Goal: Transaction & Acquisition: Book appointment/travel/reservation

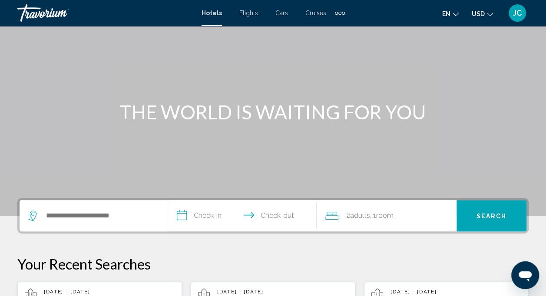
scroll to position [87, 0]
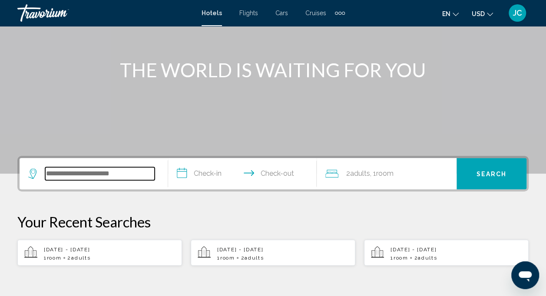
click at [109, 179] on input "Search widget" at bounding box center [99, 173] width 109 height 13
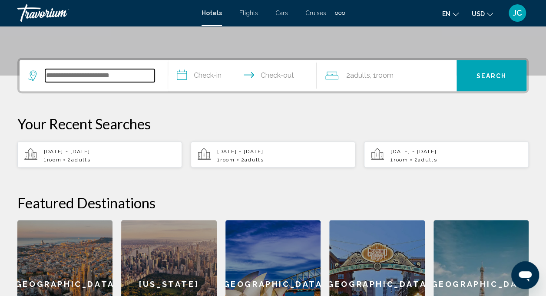
scroll to position [215, 0]
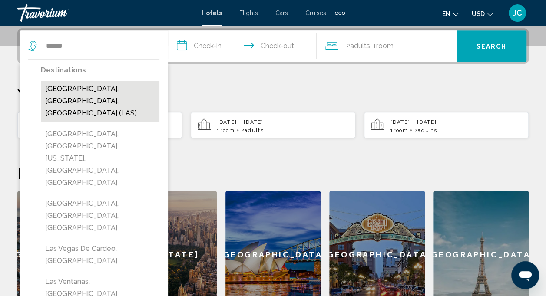
click at [101, 89] on button "[GEOGRAPHIC_DATA], [GEOGRAPHIC_DATA], [GEOGRAPHIC_DATA] (LAS)" at bounding box center [100, 101] width 119 height 41
type input "**********"
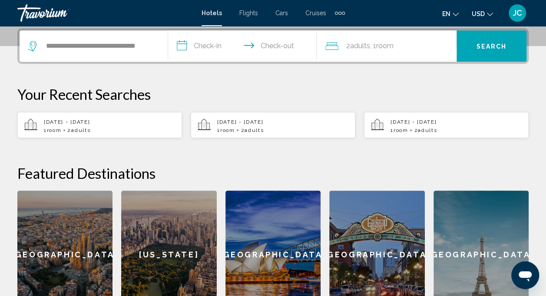
click at [201, 47] on input "**********" at bounding box center [244, 47] width 152 height 34
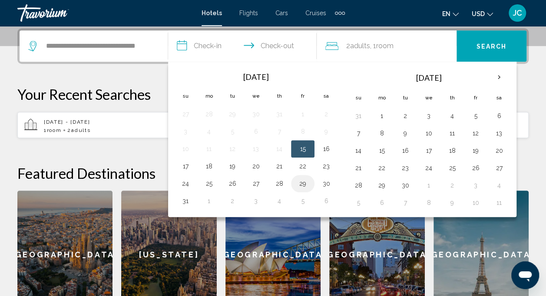
click at [301, 180] on button "29" at bounding box center [303, 184] width 14 height 12
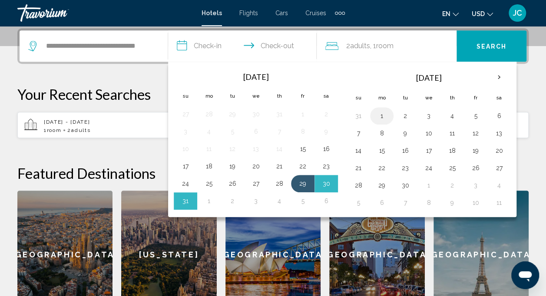
click at [380, 116] on button "1" at bounding box center [382, 116] width 14 height 12
type input "**********"
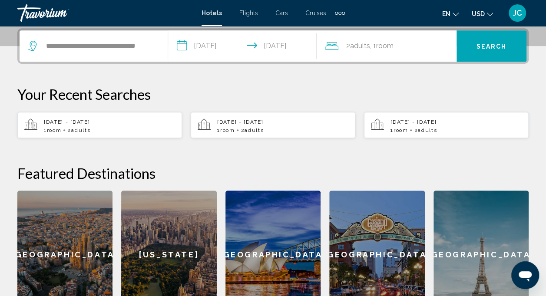
click at [404, 45] on div "2 Adult Adults , 1 Room rooms" at bounding box center [390, 46] width 131 height 12
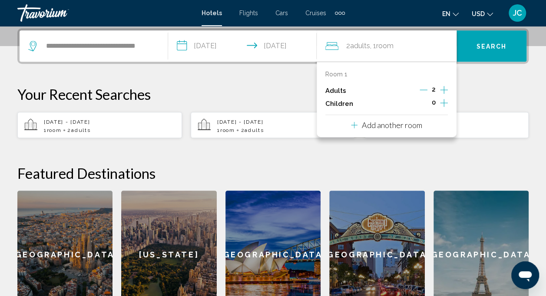
click at [426, 89] on icon "Decrement adults" at bounding box center [424, 90] width 8 height 8
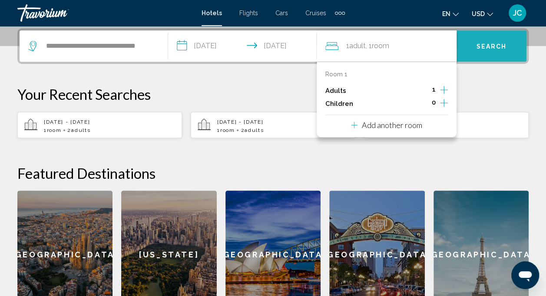
click at [483, 45] on span "Search" at bounding box center [491, 46] width 30 height 7
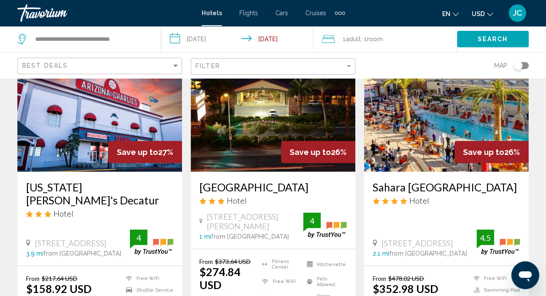
scroll to position [1173, 0]
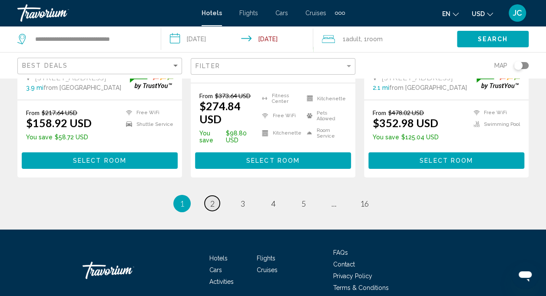
click at [214, 199] on span "2" at bounding box center [212, 204] width 4 height 10
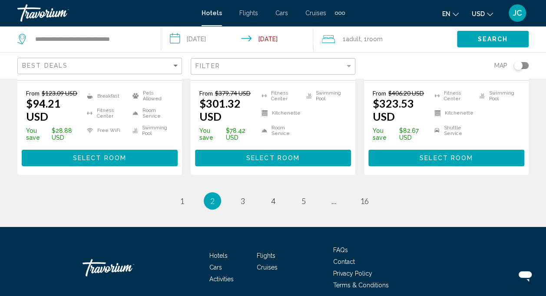
scroll to position [1303, 0]
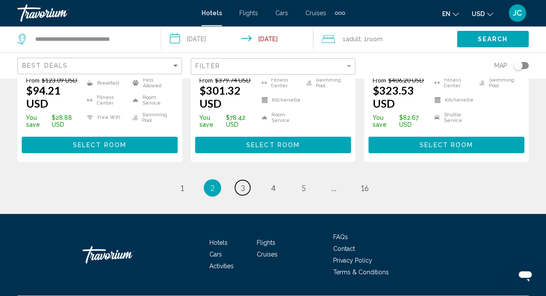
click at [243, 183] on span "3" at bounding box center [243, 188] width 4 height 10
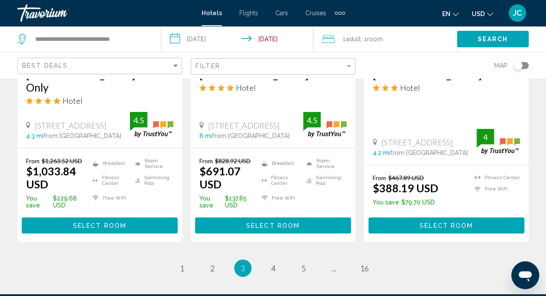
scroll to position [1297, 0]
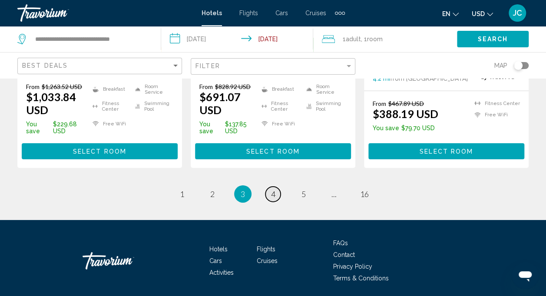
click at [274, 189] on span "4" at bounding box center [273, 194] width 4 height 10
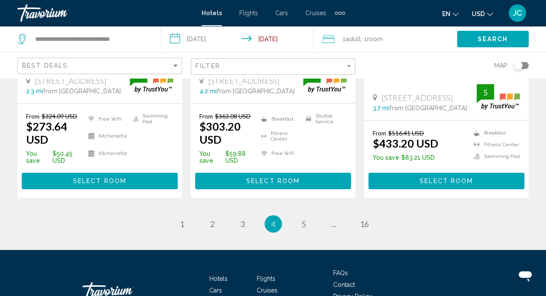
scroll to position [1303, 0]
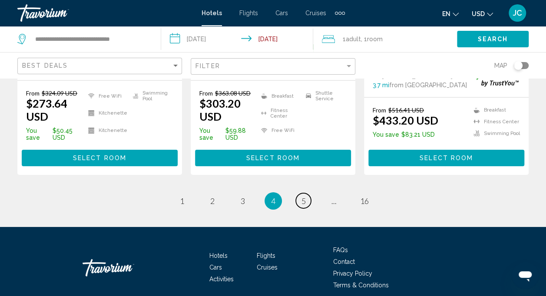
click at [302, 196] on span "5" at bounding box center [303, 201] width 4 height 10
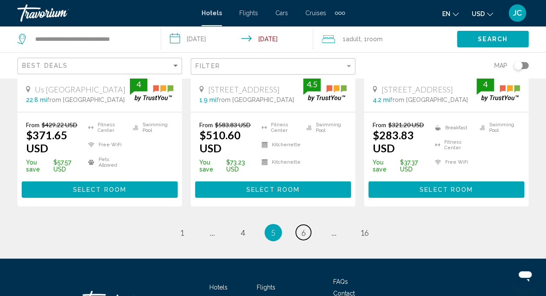
scroll to position [1303, 0]
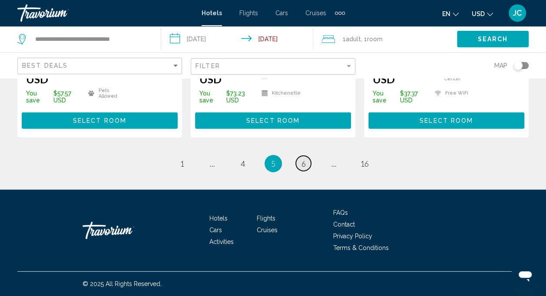
click at [307, 170] on link "page 6" at bounding box center [303, 163] width 15 height 15
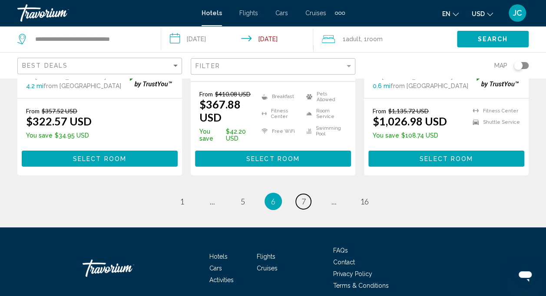
scroll to position [1327, 0]
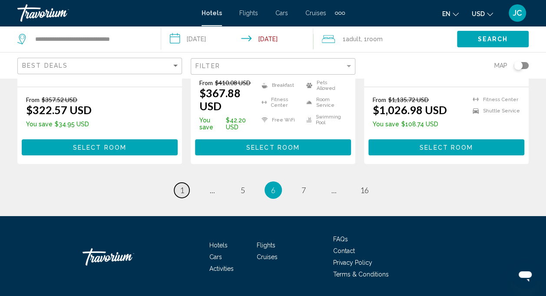
click at [181, 185] on span "1" at bounding box center [182, 190] width 4 height 10
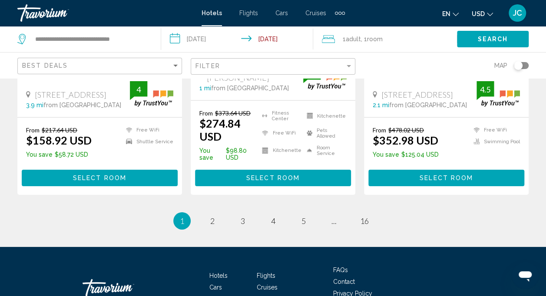
scroll to position [1300, 0]
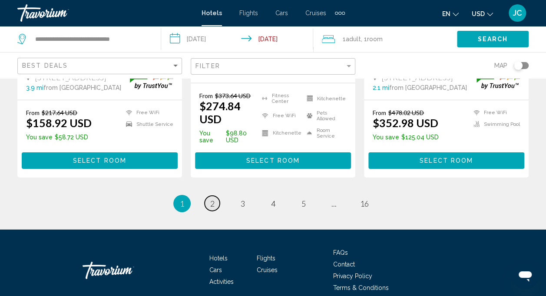
click at [212, 199] on span "2" at bounding box center [212, 204] width 4 height 10
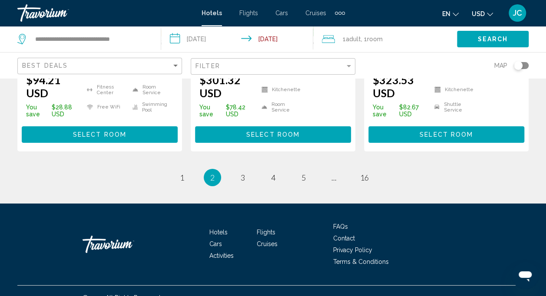
scroll to position [1314, 0]
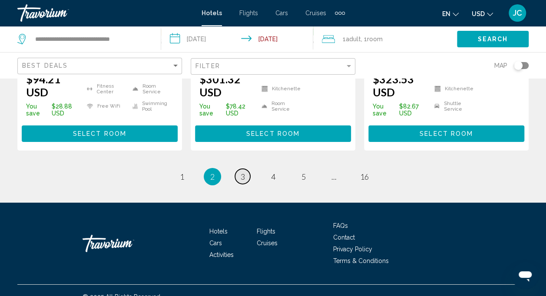
click at [243, 172] on span "3" at bounding box center [243, 177] width 4 height 10
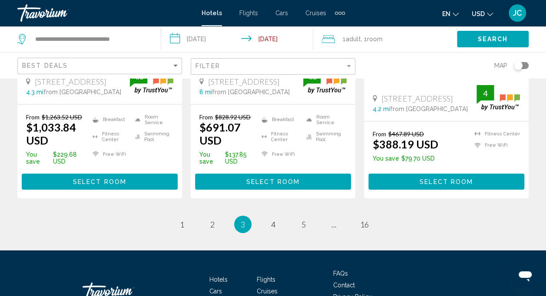
scroll to position [1297, 0]
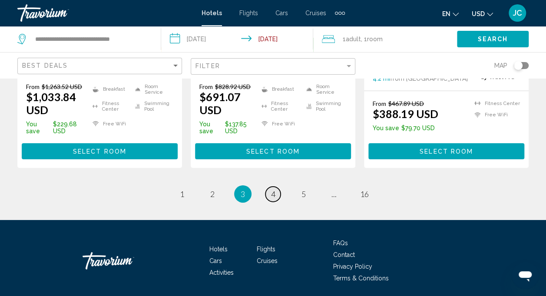
click at [274, 189] on span "4" at bounding box center [273, 194] width 4 height 10
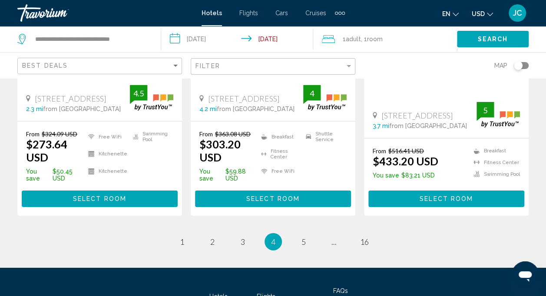
scroll to position [1314, 0]
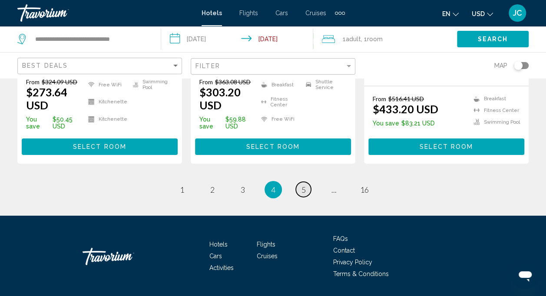
click at [310, 182] on link "page 5" at bounding box center [303, 189] width 15 height 15
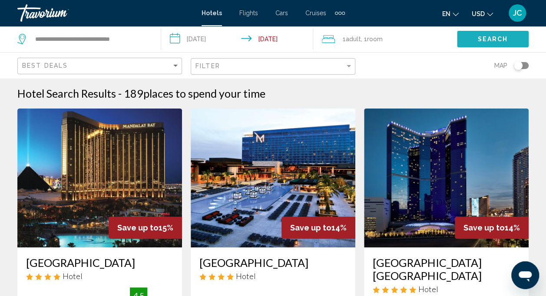
click at [493, 40] on span "Search" at bounding box center [493, 39] width 30 height 7
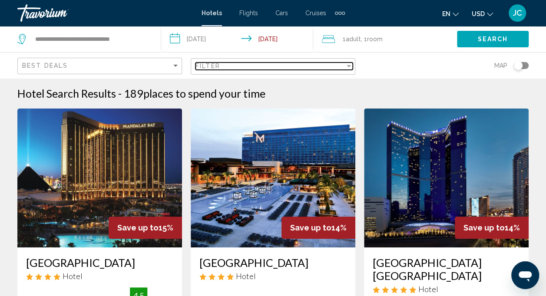
click at [268, 65] on div "Filter" at bounding box center [269, 66] width 149 height 7
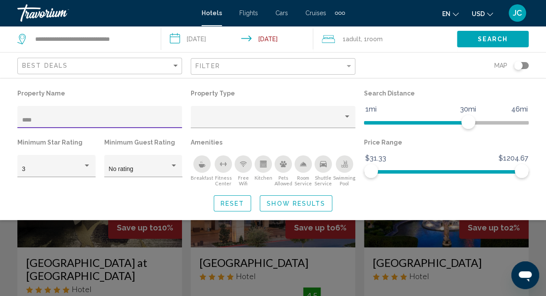
scroll to position [259, 0]
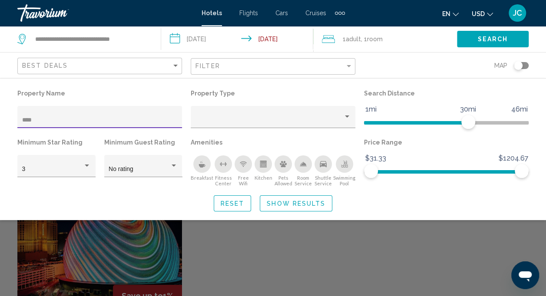
type input "****"
click at [454, 276] on div "Search widget" at bounding box center [273, 213] width 546 height 166
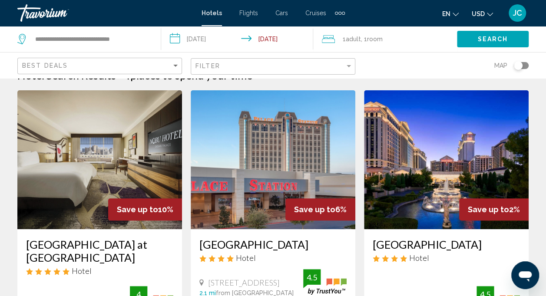
scroll to position [0, 0]
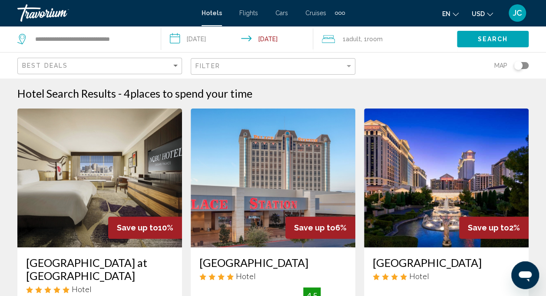
click at [264, 70] on div "Filter" at bounding box center [273, 67] width 157 height 16
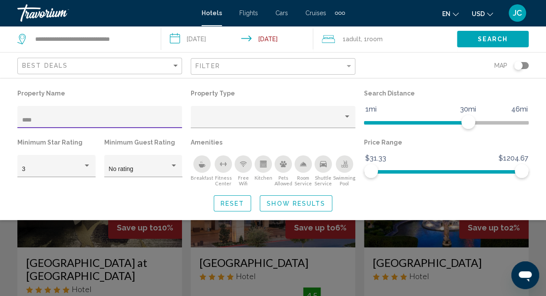
drag, startPoint x: 88, startPoint y: 120, endPoint x: 7, endPoint y: 125, distance: 80.9
click at [7, 125] on div "Property Name **** Property Type Search Distance 1mi 46mi 30mi Minimum Star Rat…" at bounding box center [273, 149] width 546 height 124
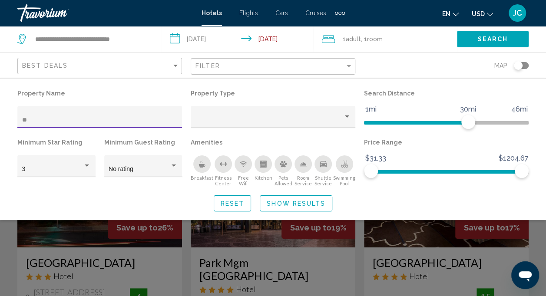
type input "*"
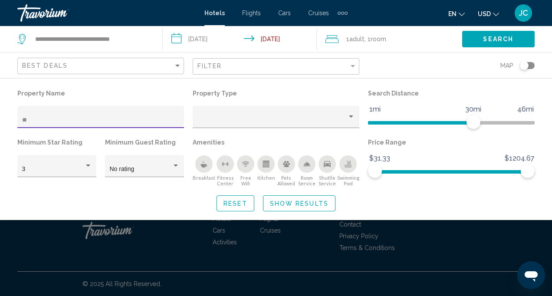
type input "*"
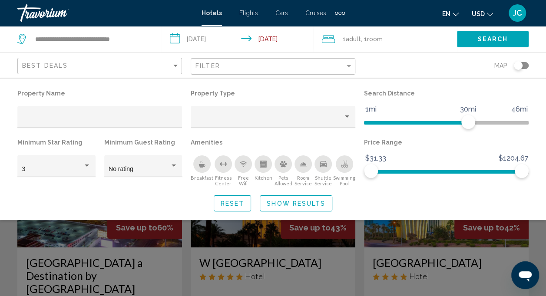
click at [2, 241] on div "Search widget" at bounding box center [273, 213] width 546 height 166
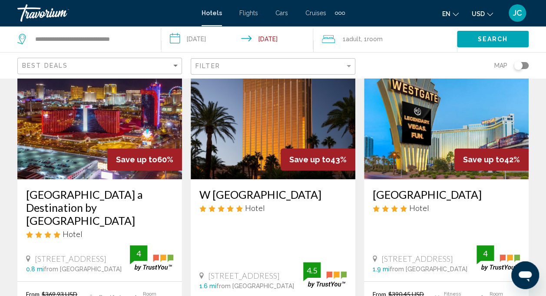
scroll to position [130, 0]
